Goal: Information Seeking & Learning: Learn about a topic

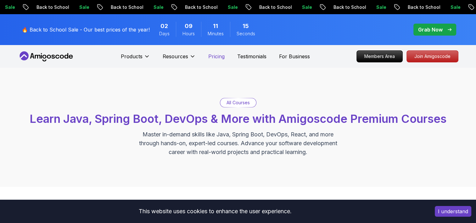
click at [220, 58] on p "Pricing" at bounding box center [216, 57] width 16 height 8
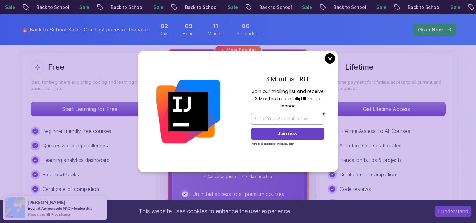
scroll to position [182, 0]
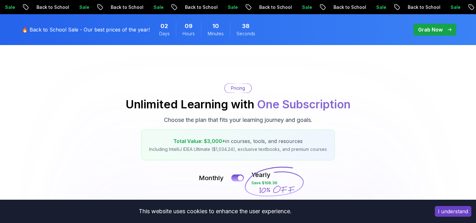
scroll to position [0, 0]
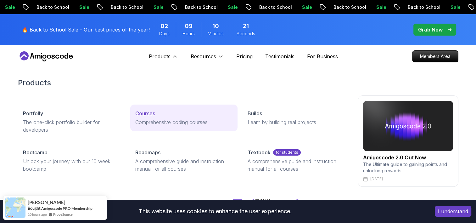
click at [149, 113] on p "Courses" at bounding box center [145, 114] width 20 height 8
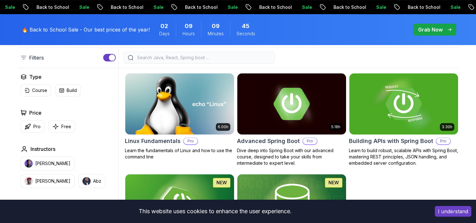
scroll to position [169, 0]
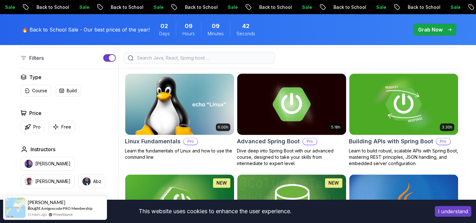
click at [283, 110] on img at bounding box center [292, 104] width 114 height 64
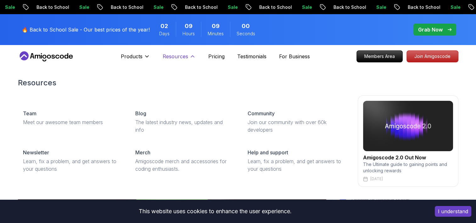
click at [189, 54] on button "Resources" at bounding box center [179, 59] width 33 height 13
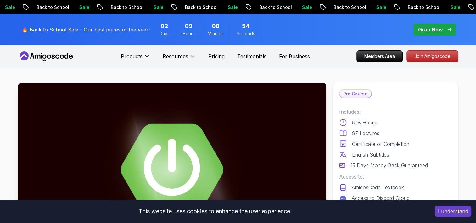
click at [435, 28] on p "Grab Now" at bounding box center [431, 30] width 25 height 8
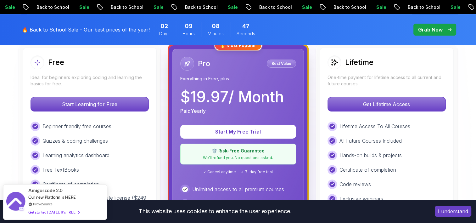
scroll to position [185, 0]
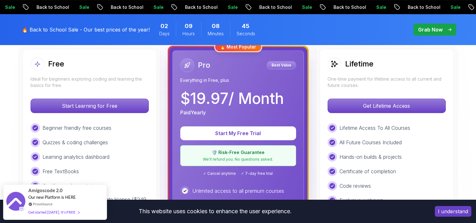
drag, startPoint x: 181, startPoint y: 99, endPoint x: 285, endPoint y: 97, distance: 103.9
click at [284, 97] on p "$ 19.97 / Month" at bounding box center [232, 98] width 104 height 15
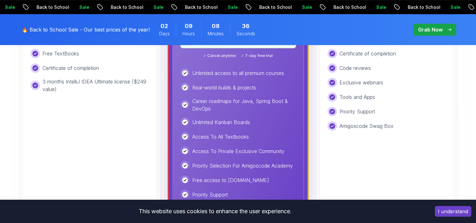
scroll to position [226, 0]
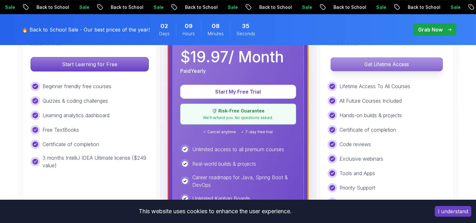
click at [383, 69] on p "Get Lifetime Access" at bounding box center [387, 64] width 112 height 13
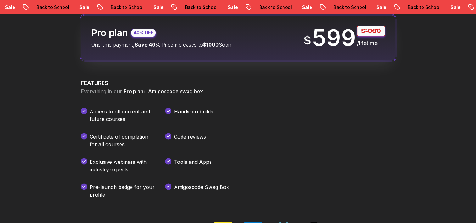
scroll to position [815, 0]
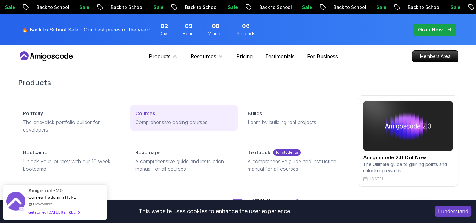
click at [147, 115] on p "Courses" at bounding box center [145, 114] width 20 height 8
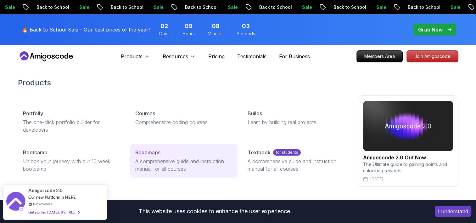
click at [152, 151] on p "Roadmaps" at bounding box center [147, 153] width 25 height 8
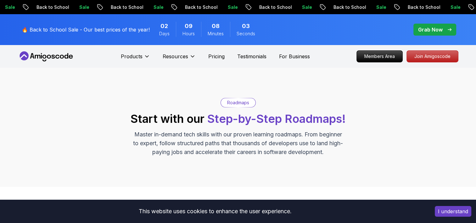
scroll to position [165, 0]
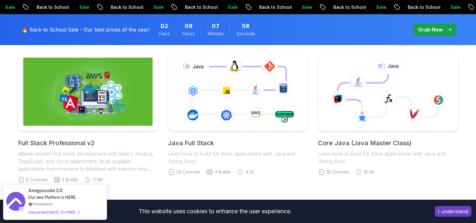
click at [56, 144] on h2 "Full Stack Professional v2" at bounding box center [88, 143] width 140 height 9
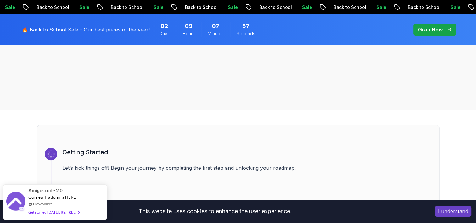
drag, startPoint x: 56, startPoint y: 144, endPoint x: 122, endPoint y: 103, distance: 78.0
click at [60, 94] on div "Full Stack Professional v2 Full Stack Professional v2 Roadmap Master modern ful…" at bounding box center [238, 6] width 476 height 207
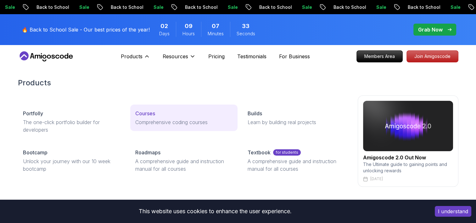
click at [148, 115] on p "Courses" at bounding box center [145, 114] width 20 height 8
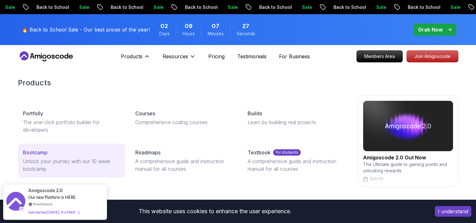
click at [51, 157] on p "Unlock your journey with our 10 week bootcamp" at bounding box center [71, 164] width 97 height 15
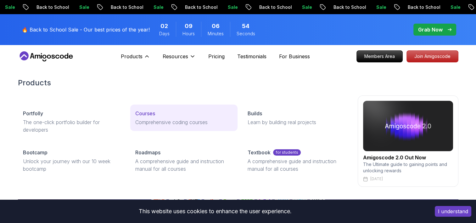
click at [151, 119] on p "Comprehensive coding courses" at bounding box center [183, 122] width 97 height 8
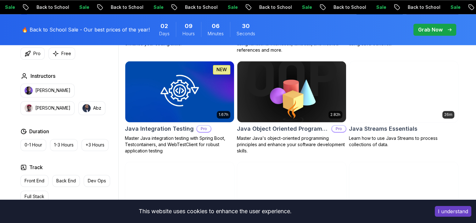
scroll to position [976, 0]
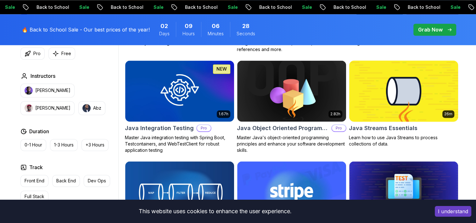
click at [399, 93] on img at bounding box center [404, 91] width 114 height 64
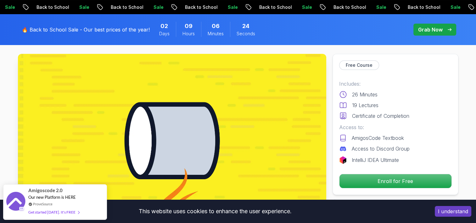
scroll to position [25, 0]
